Goal: Task Accomplishment & Management: Complete application form

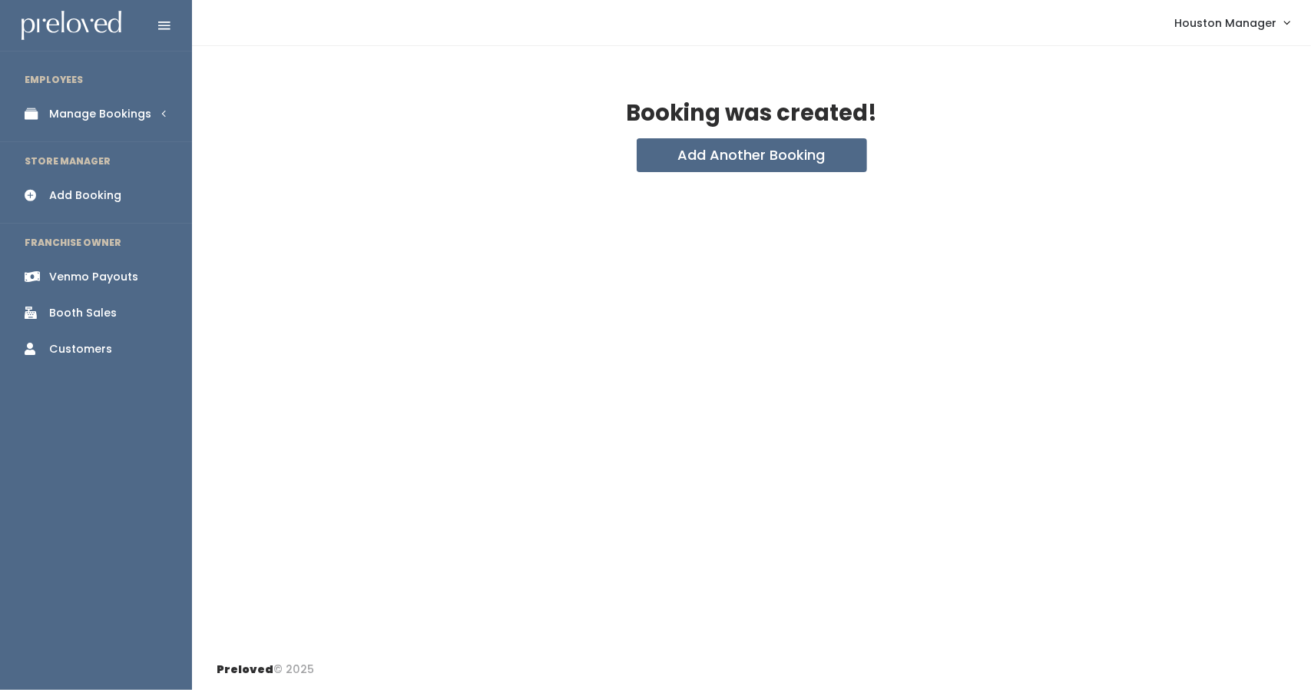
click at [127, 108] on div "Manage Bookings" at bounding box center [100, 114] width 102 height 16
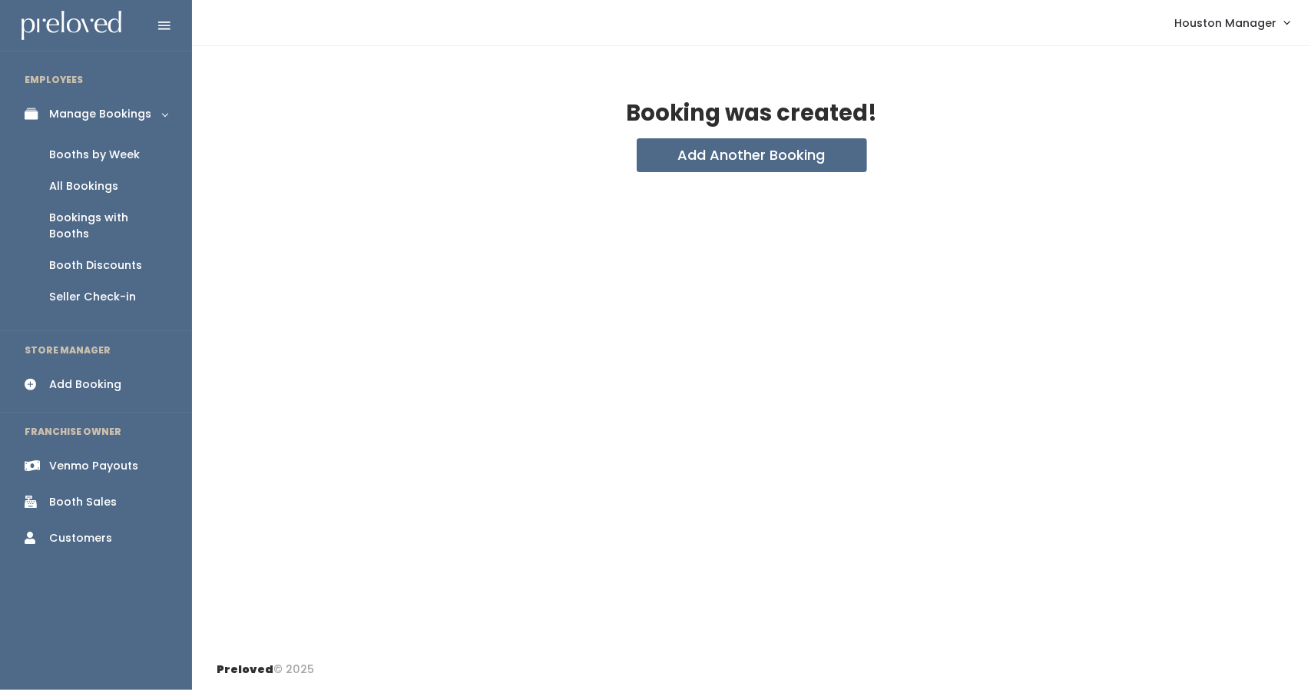
click at [84, 376] on div "Add Booking" at bounding box center [85, 384] width 72 height 16
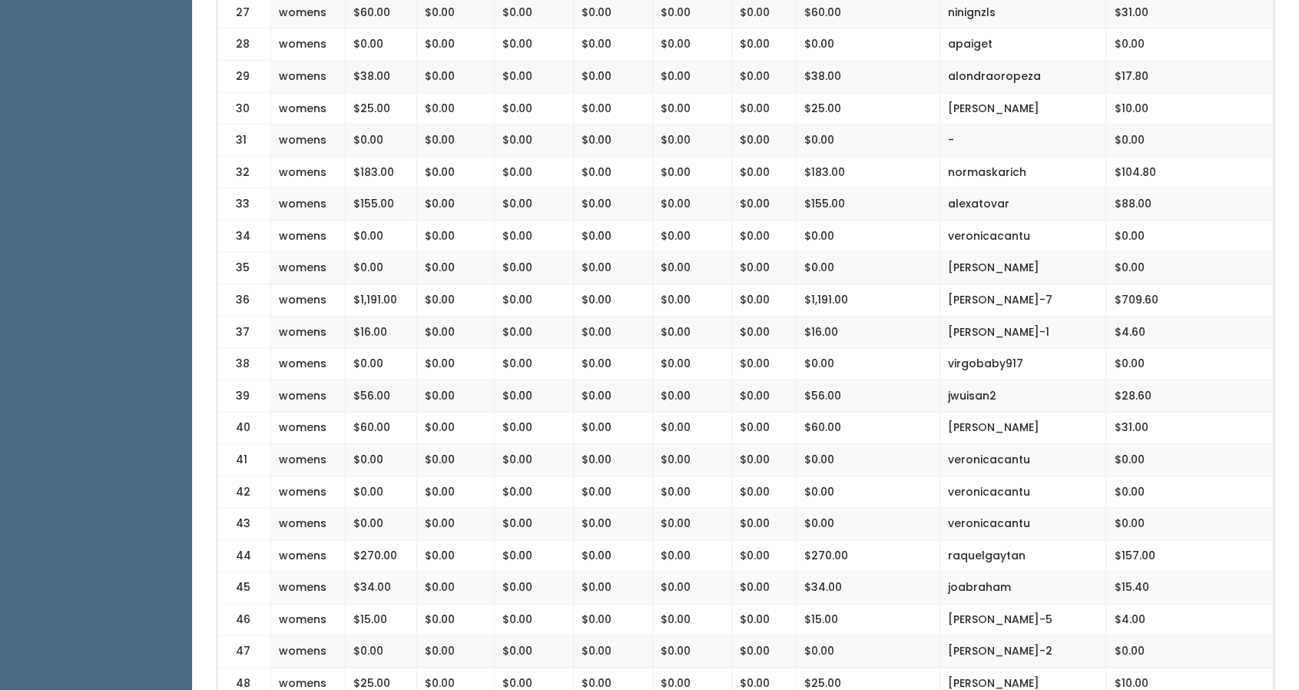
scroll to position [1167, 0]
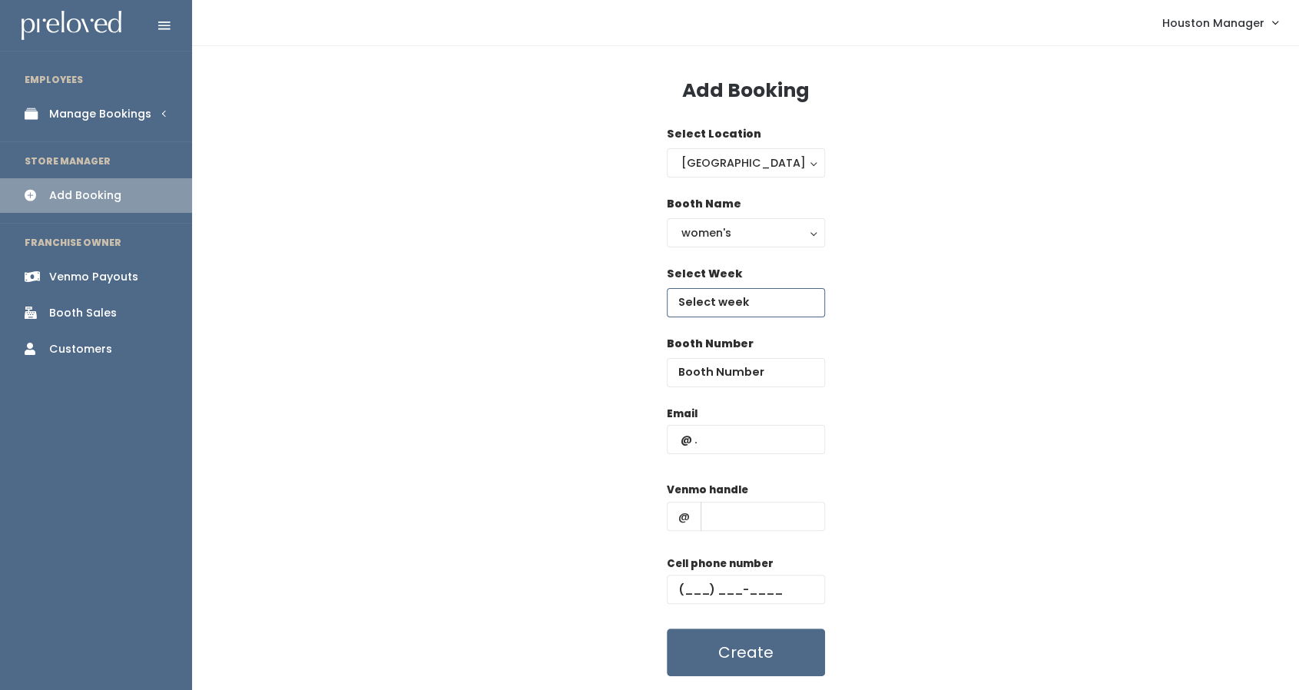
click at [740, 294] on input "text" at bounding box center [746, 302] width 158 height 29
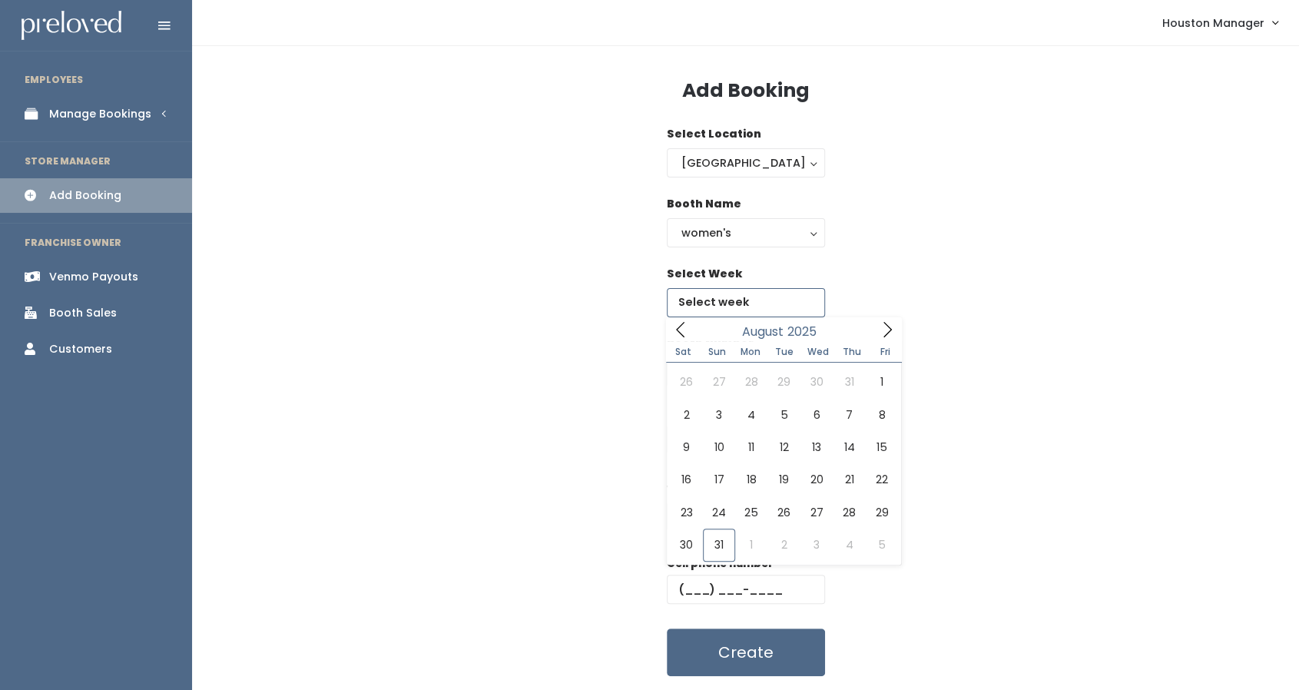
click at [899, 322] on span at bounding box center [886, 329] width 29 height 24
type input "September 20 to September 26"
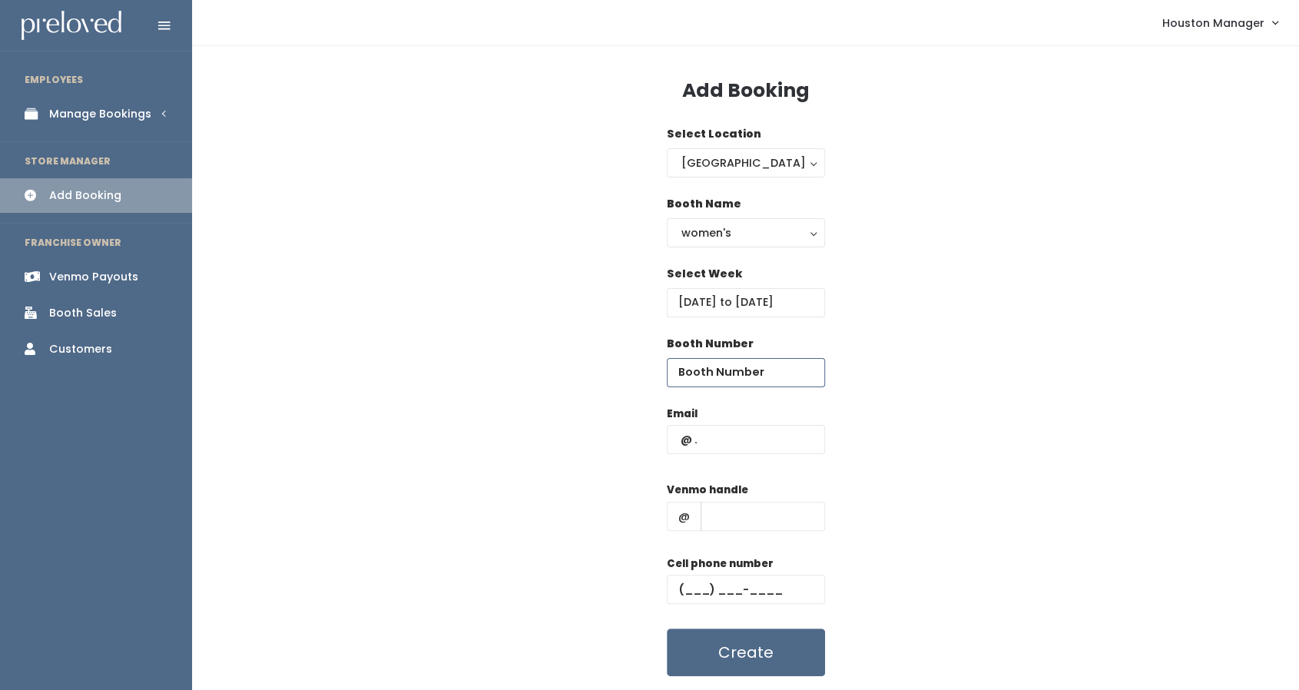
click at [752, 363] on input "number" at bounding box center [746, 372] width 158 height 29
type input "47"
click at [720, 430] on input "text" at bounding box center [746, 439] width 158 height 29
paste input "monkeydoc_77030@yahoo.com"
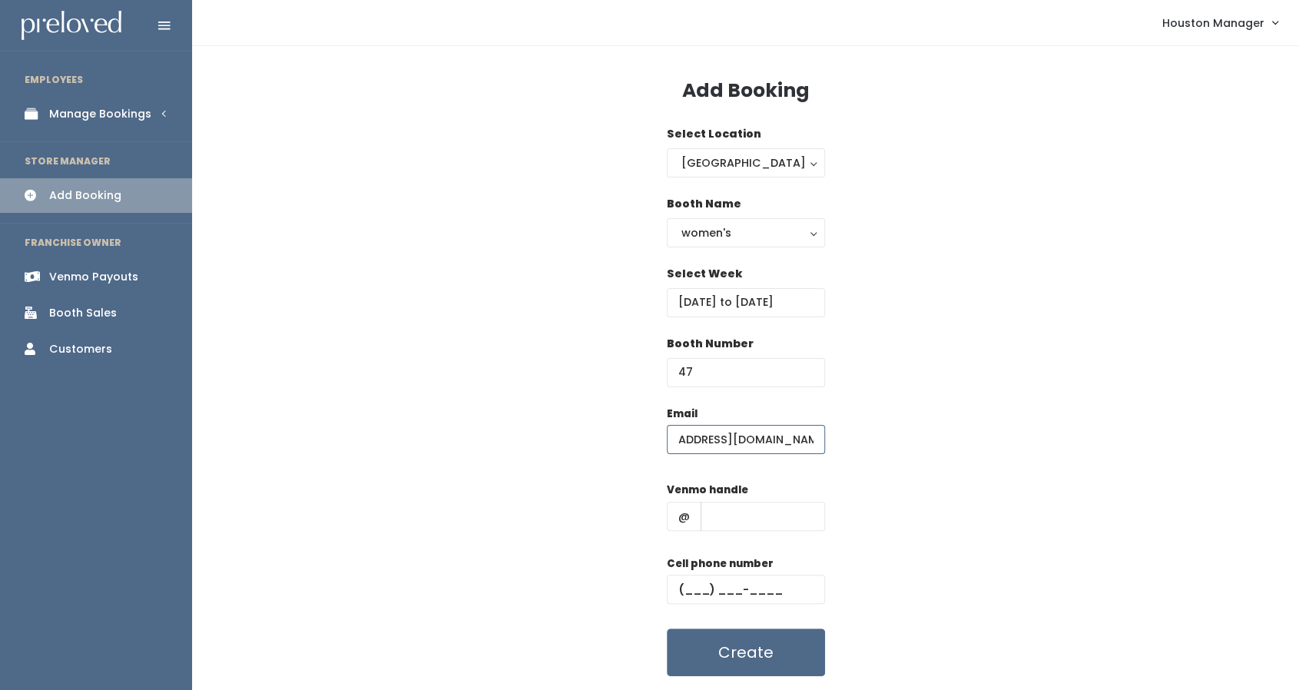
type input "monkeydoc_77030@yahoo.com"
click at [733, 508] on input "text" at bounding box center [762, 515] width 124 height 29
type input "555"
click at [719, 591] on input "text" at bounding box center [746, 588] width 158 height 29
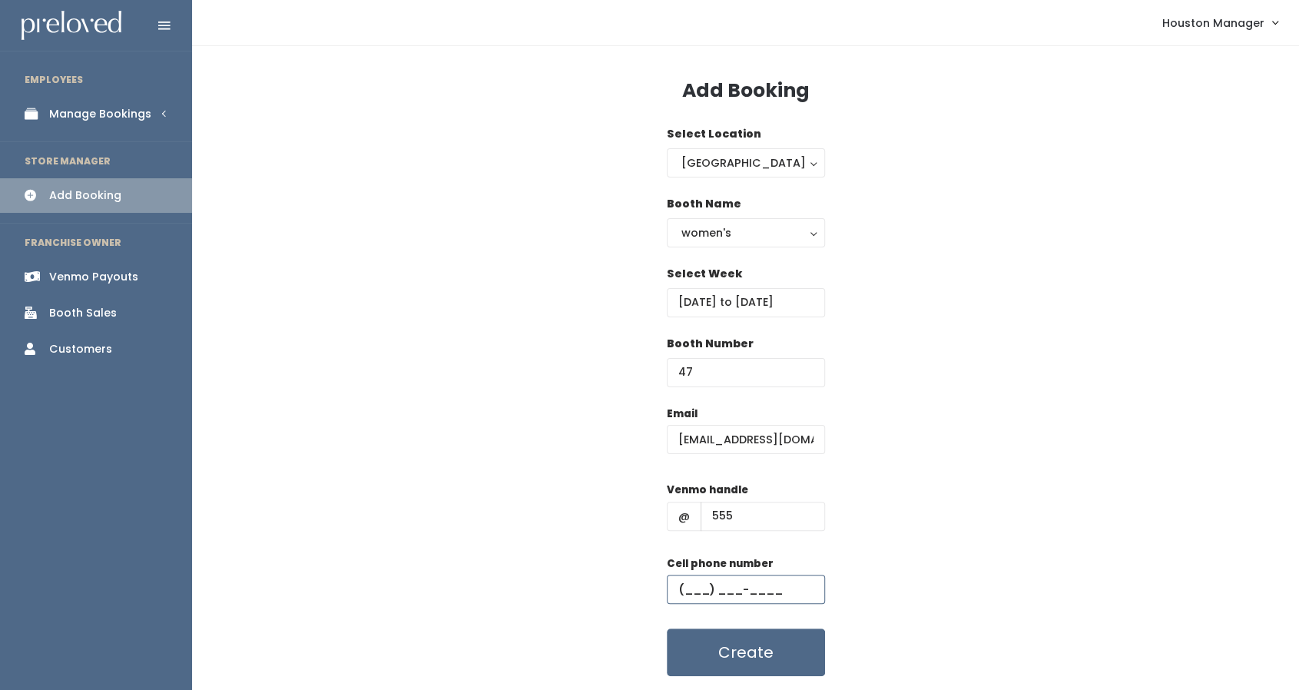
type input "(655) 555-5555"
click at [769, 643] on button "Create" at bounding box center [746, 652] width 158 height 48
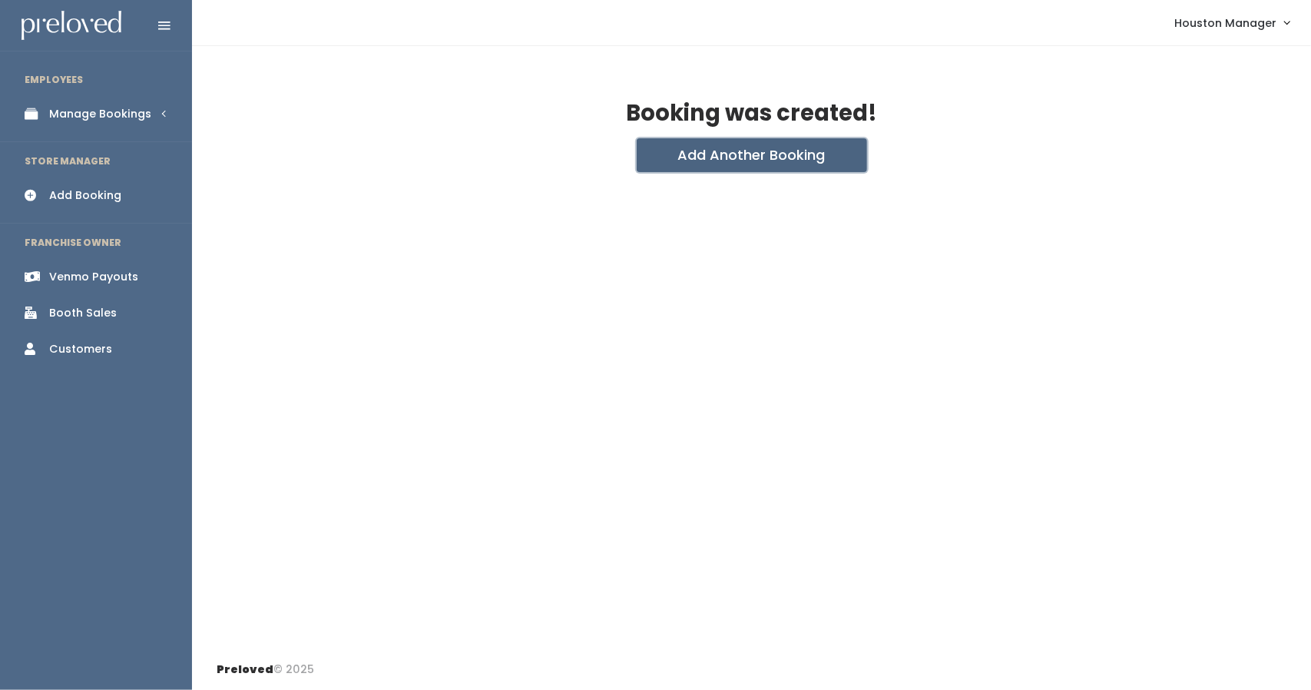
click at [729, 160] on button "Add Another Booking" at bounding box center [752, 155] width 230 height 34
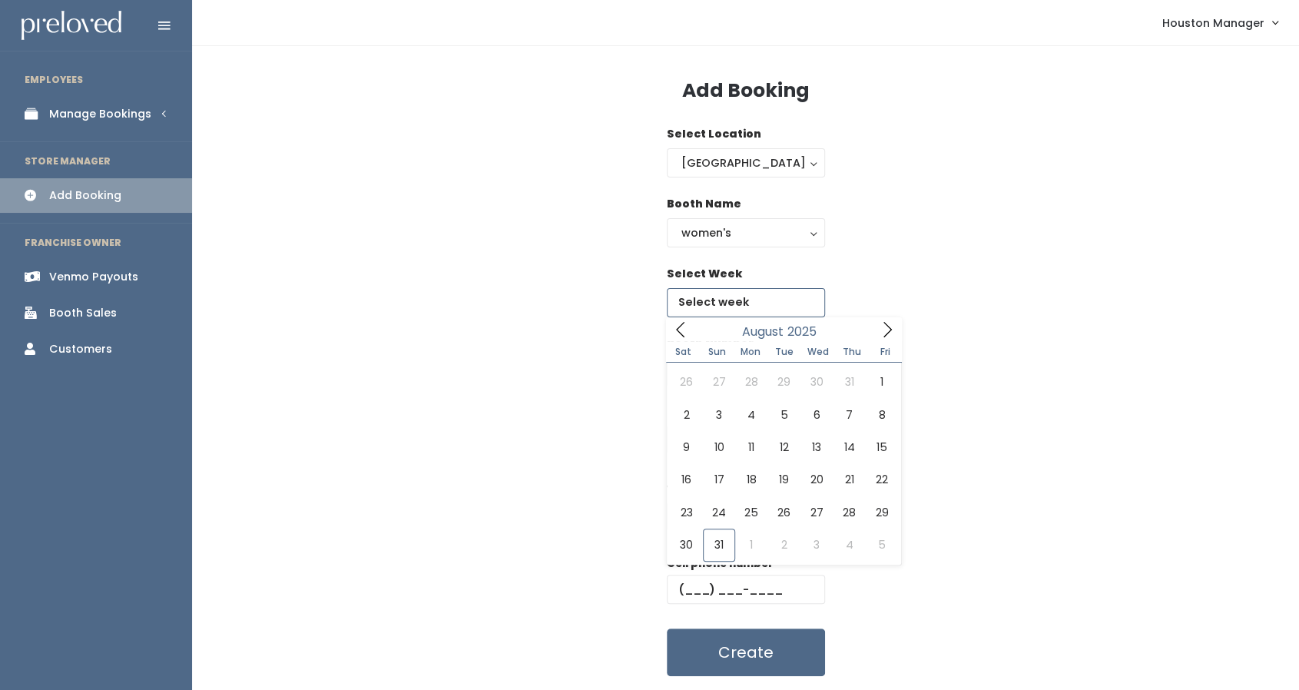
click at [757, 300] on input "text" at bounding box center [746, 302] width 158 height 29
click at [889, 327] on icon at bounding box center [887, 329] width 17 height 17
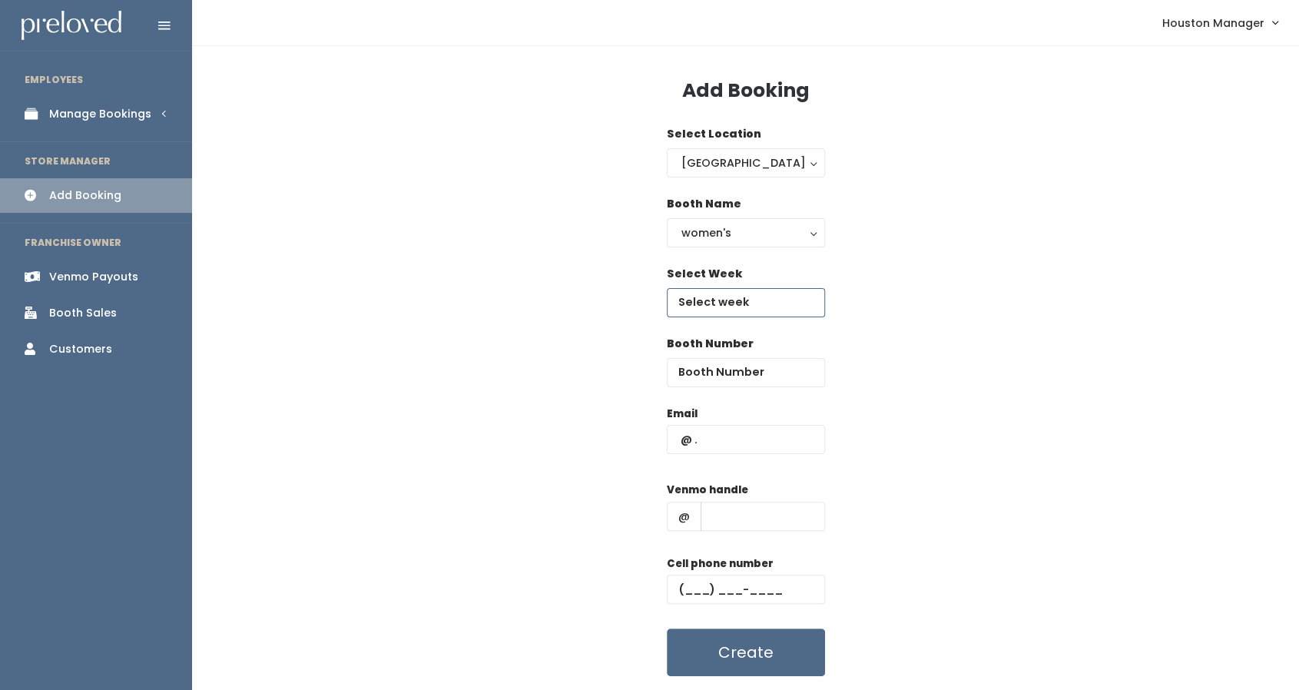
type input "September 27 to October 3"
click at [746, 432] on input "text" at bounding box center [746, 439] width 158 height 29
paste input "monkeydoc_77030@yahoo.com"
type input "monkeydoc_77030@yahoo.com"
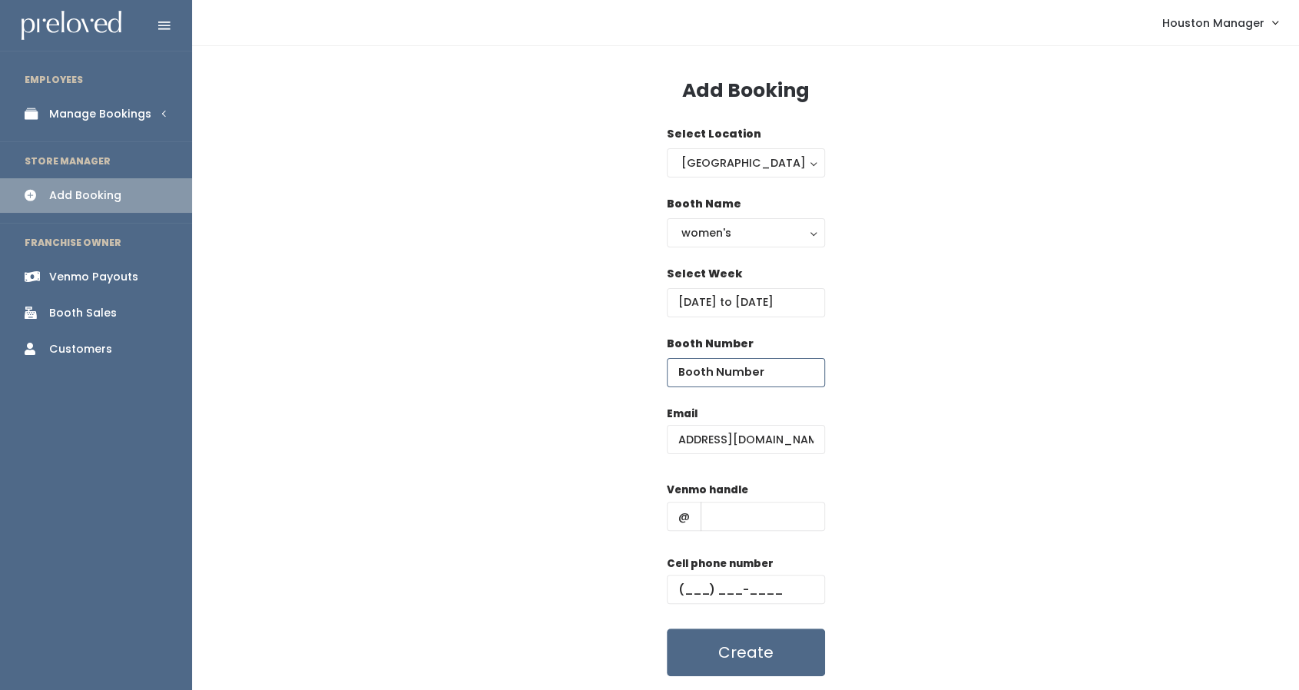
scroll to position [0, 0]
click at [733, 380] on input "number" at bounding box center [746, 372] width 158 height 29
type input "47"
click at [752, 513] on input "text" at bounding box center [762, 515] width 124 height 29
type input "555"
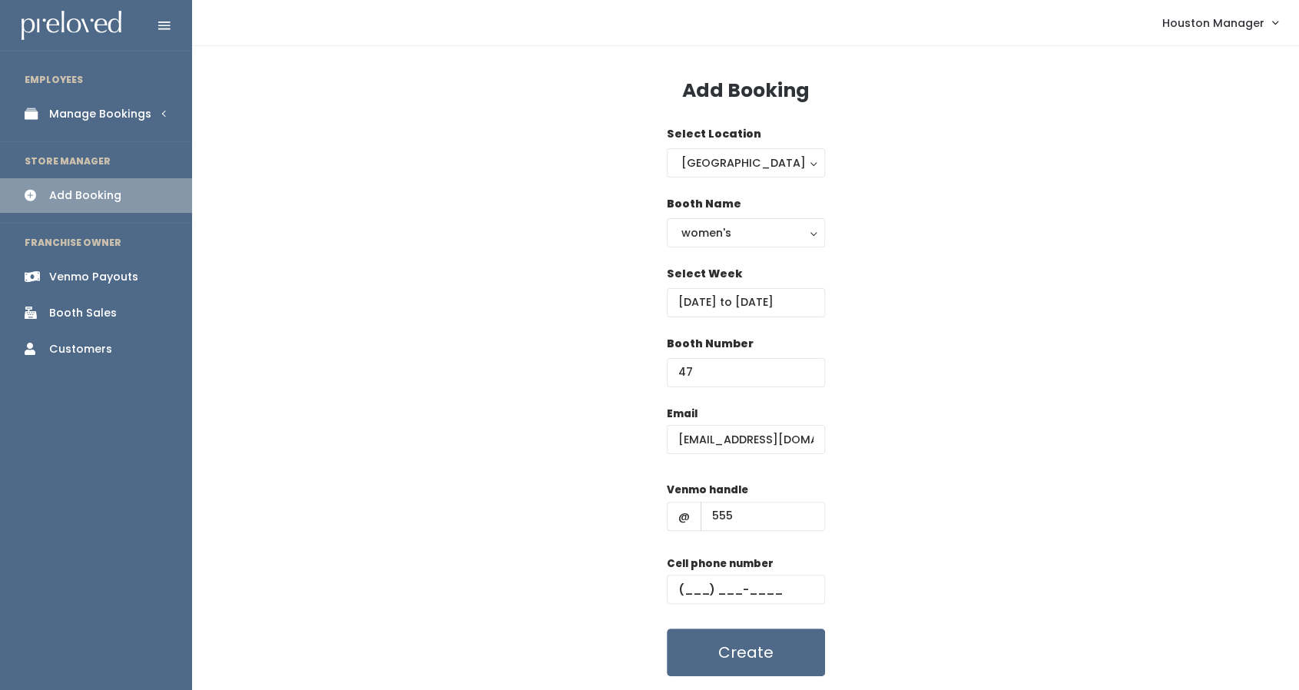
click at [727, 609] on div "Cell phone number" at bounding box center [746, 585] width 158 height 61
click at [712, 575] on input "text" at bounding box center [746, 588] width 158 height 29
type input "(444) 444-4444"
click at [753, 648] on button "Create" at bounding box center [746, 652] width 158 height 48
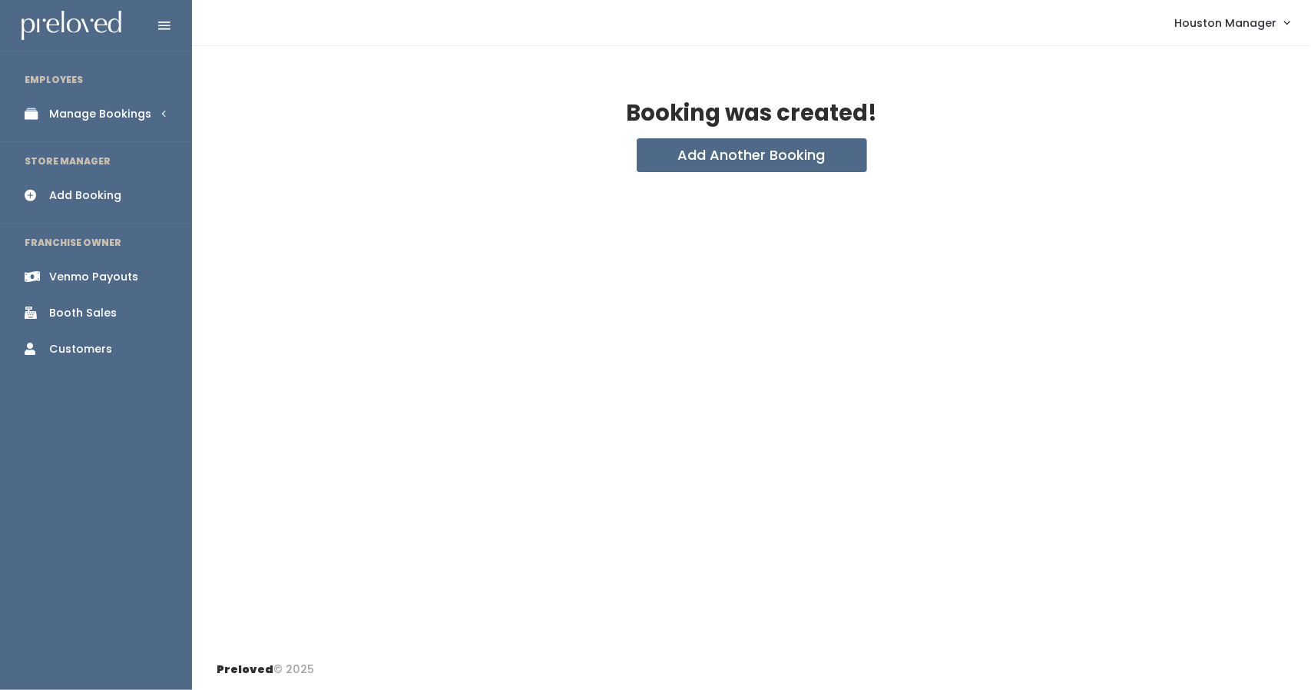
click at [733, 135] on div "Booking was created!" at bounding box center [752, 119] width 1070 height 37
click at [735, 154] on button "Add Another Booking" at bounding box center [752, 155] width 230 height 34
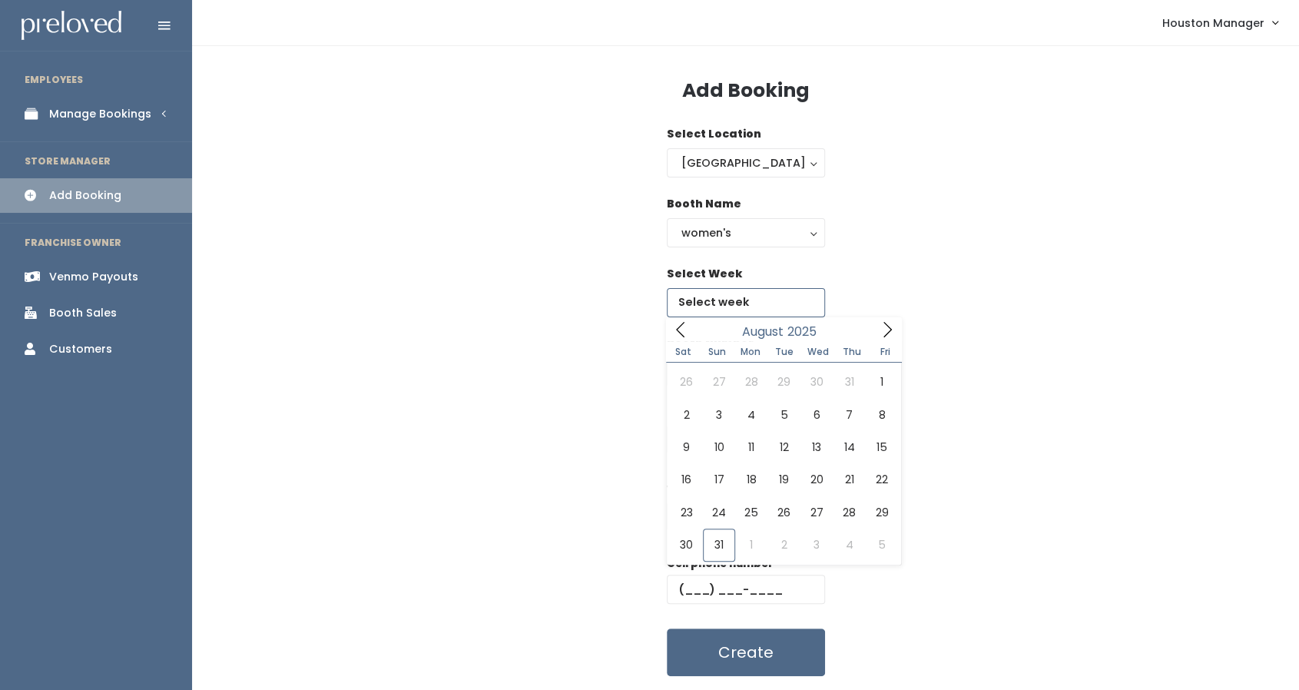
click at [726, 300] on input "text" at bounding box center [746, 302] width 158 height 29
click at [880, 334] on icon at bounding box center [887, 329] width 17 height 17
type input "October 4 to October 10"
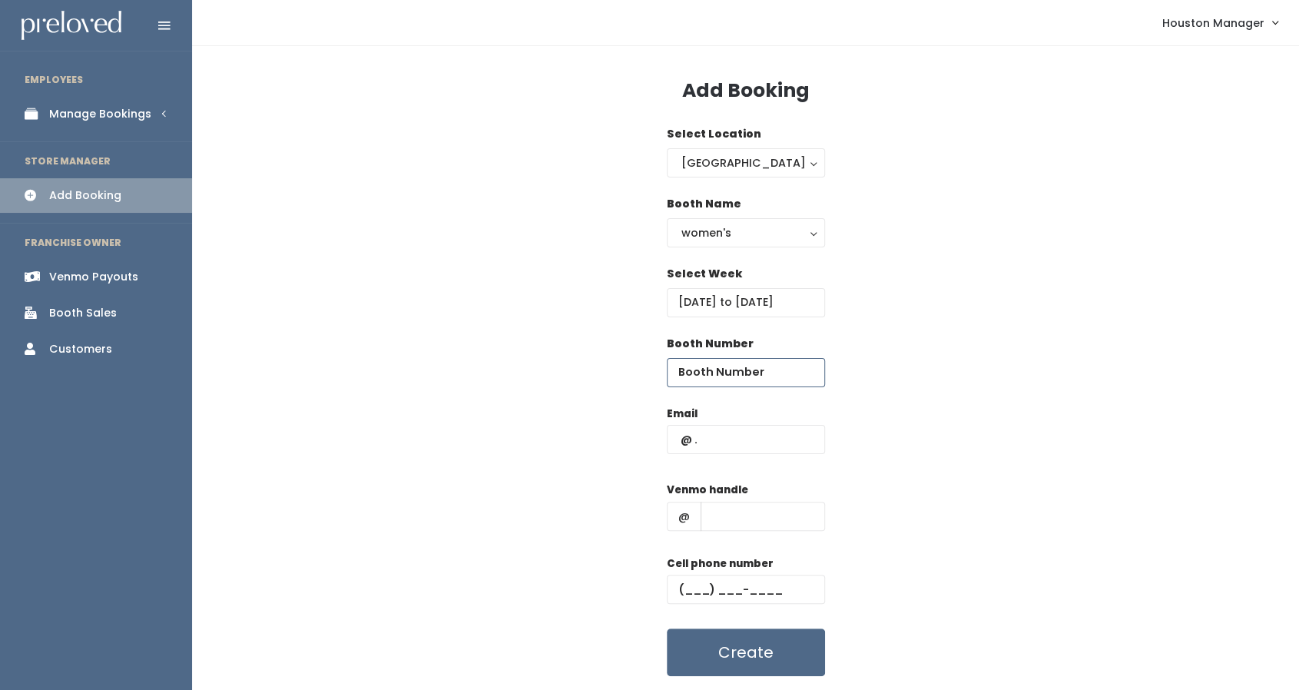
click at [740, 378] on input "number" at bounding box center [746, 372] width 158 height 29
type input "47"
click at [742, 432] on input "text" at bounding box center [746, 439] width 158 height 29
paste input "[EMAIL_ADDRESS][DOMAIN_NAME]"
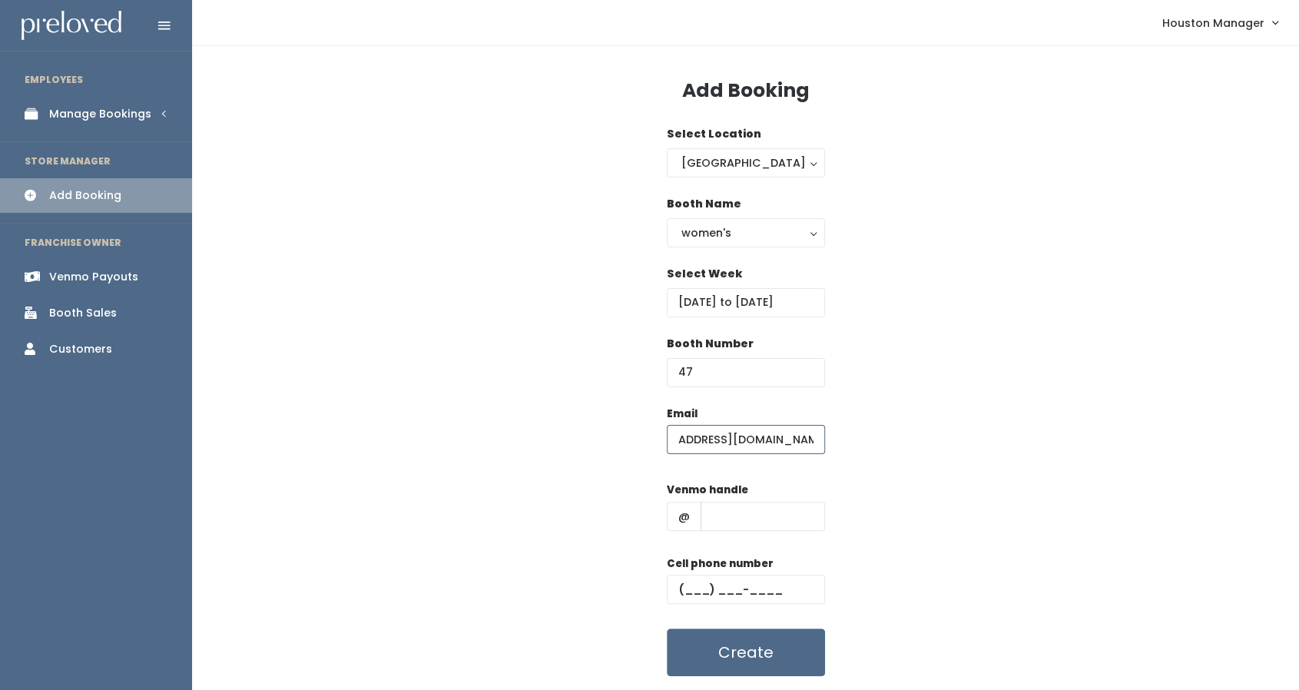
type input "monkeydoc_77030@yahoo.com"
click at [745, 517] on input "text" at bounding box center [762, 515] width 124 height 29
type input "melindachen14"
click at [775, 509] on input "melindachen14" at bounding box center [762, 515] width 124 height 29
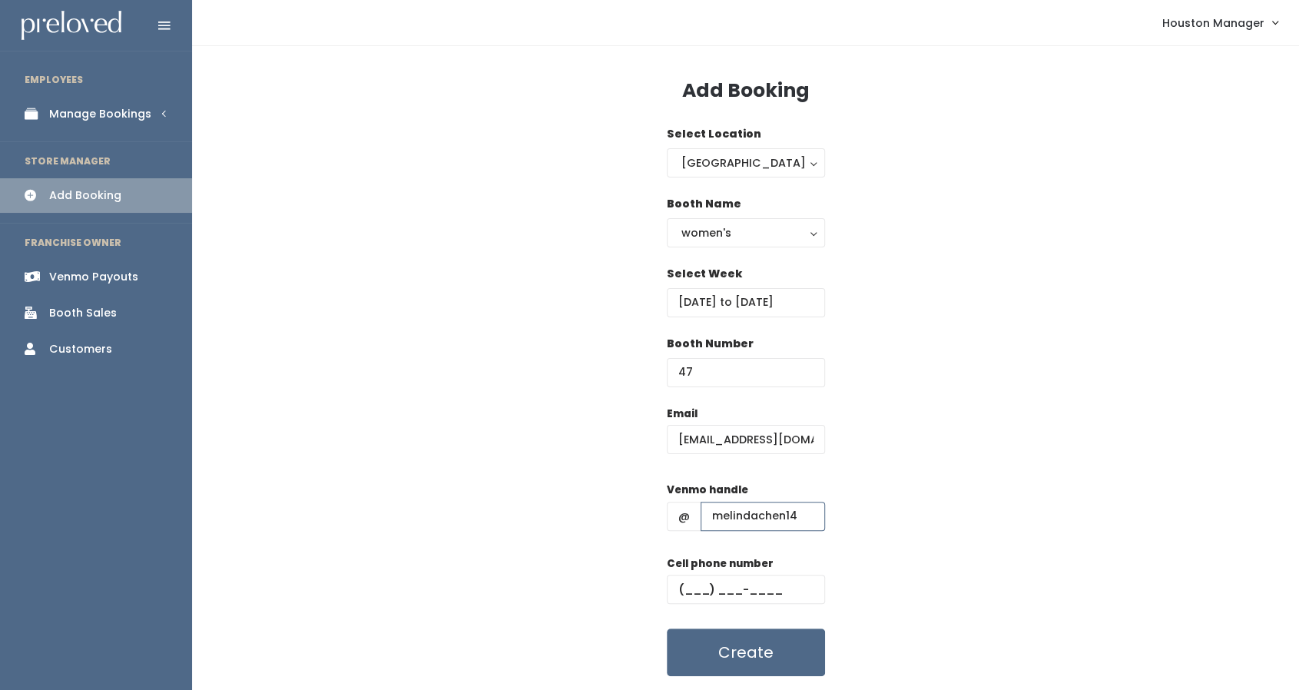
click at [775, 509] on input "melindachen14" at bounding box center [762, 515] width 124 height 29
click at [783, 511] on input "text" at bounding box center [762, 515] width 124 height 29
type input "555"
click at [686, 589] on input "text" at bounding box center [746, 588] width 158 height 29
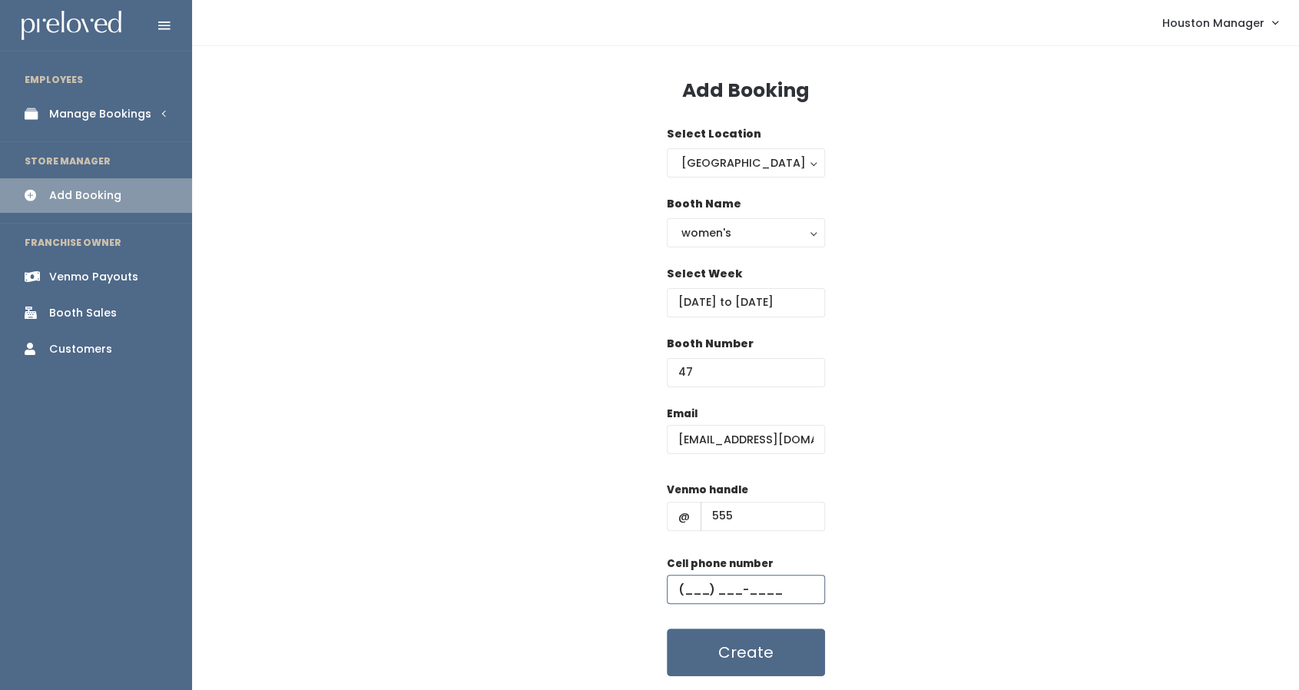
type input "(444) 444-4444"
click at [786, 429] on input "monkeydoc_77030@yahoo.com" at bounding box center [746, 439] width 158 height 29
click at [785, 652] on button "Create" at bounding box center [746, 652] width 158 height 48
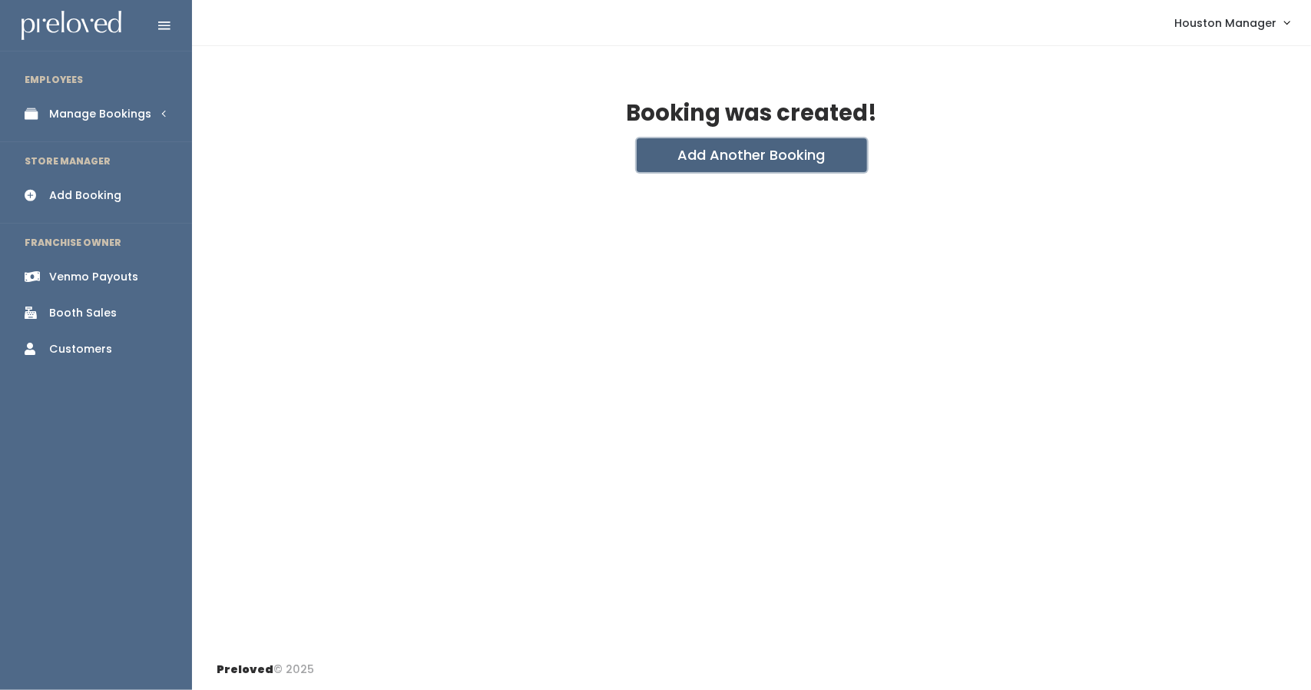
click at [802, 165] on button "Add Another Booking" at bounding box center [752, 155] width 230 height 34
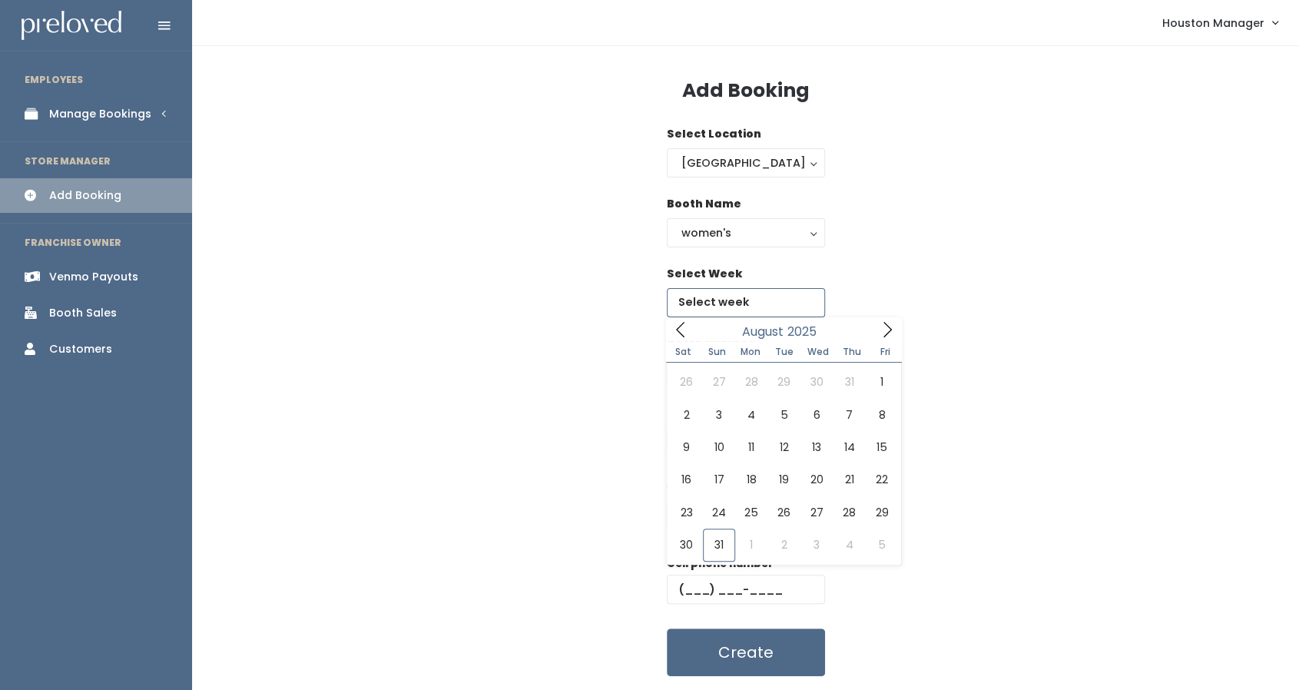
click at [756, 293] on input "text" at bounding box center [746, 302] width 158 height 29
click at [886, 321] on icon at bounding box center [887, 329] width 17 height 17
click at [887, 323] on icon at bounding box center [887, 329] width 17 height 17
type input "October 11 to October 17"
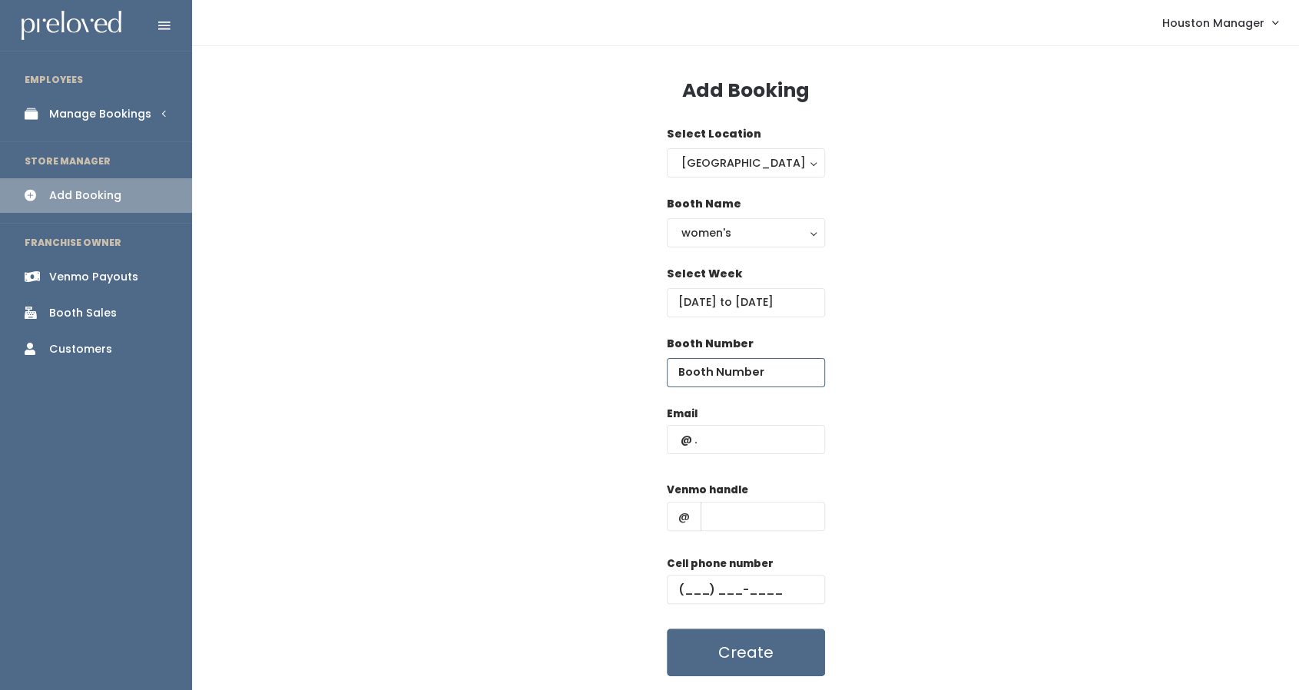
click at [727, 367] on input "number" at bounding box center [746, 372] width 158 height 29
type input "47"
click at [746, 440] on input "text" at bounding box center [746, 439] width 158 height 29
paste input "monkeydoc_77030@yahoo.com"
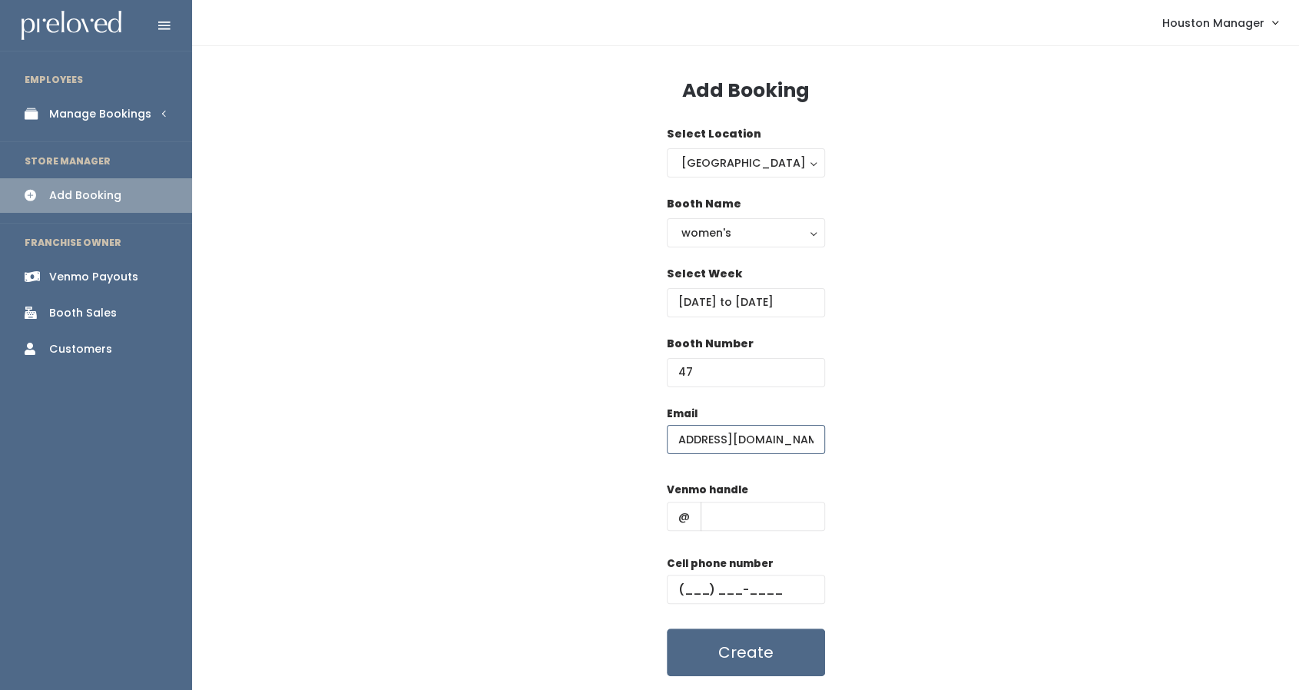
type input "monkeydoc_77030@yahoo.com"
click at [751, 503] on input "text" at bounding box center [762, 515] width 124 height 29
type input "w"
click at [748, 574] on div "Cell phone number" at bounding box center [746, 585] width 158 height 61
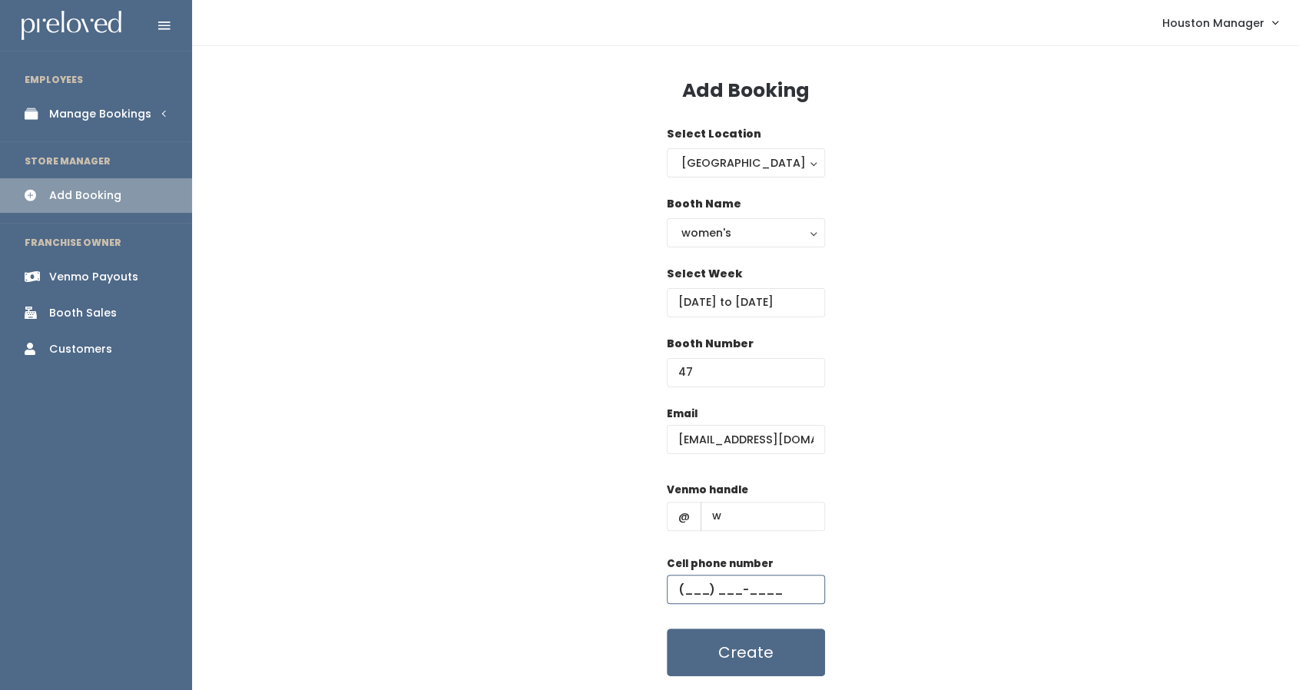
click at [752, 588] on input "text" at bounding box center [746, 588] width 158 height 29
type input "(444) 444-4444"
click at [737, 628] on button "Create" at bounding box center [746, 652] width 158 height 48
